Goal: Use online tool/utility: Utilize a website feature to perform a specific function

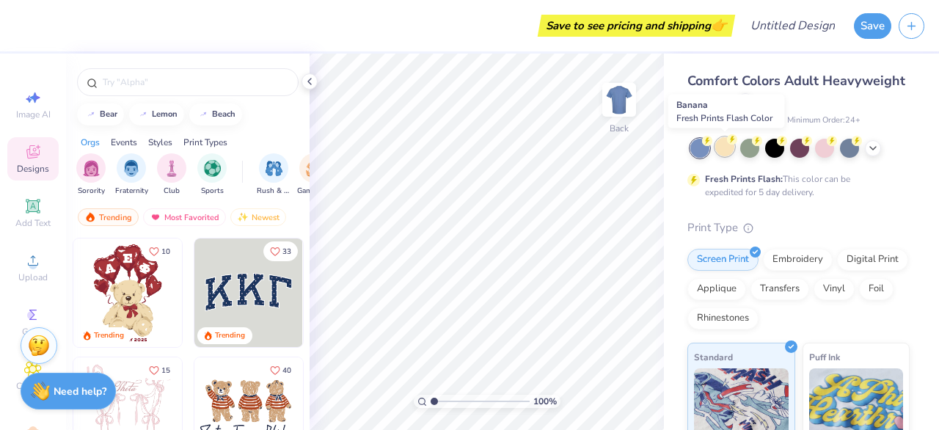
click at [722, 150] on div at bounding box center [725, 146] width 19 height 19
click at [719, 153] on div at bounding box center [725, 146] width 19 height 19
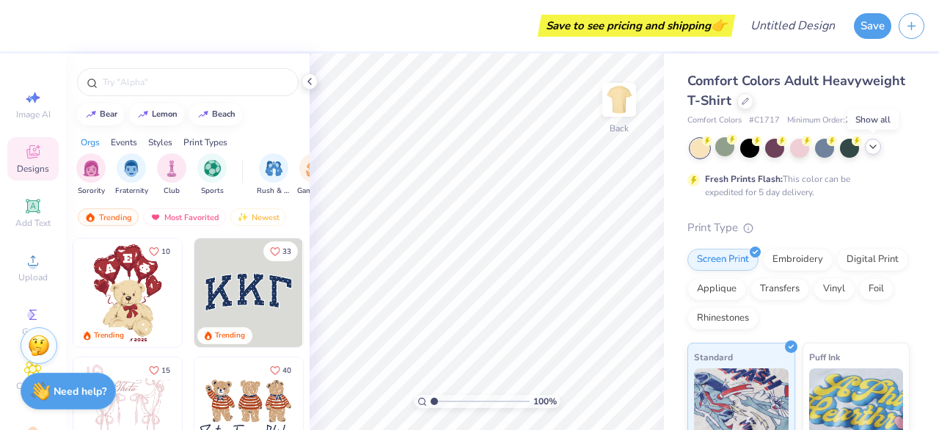
click at [871, 152] on icon at bounding box center [873, 147] width 12 height 12
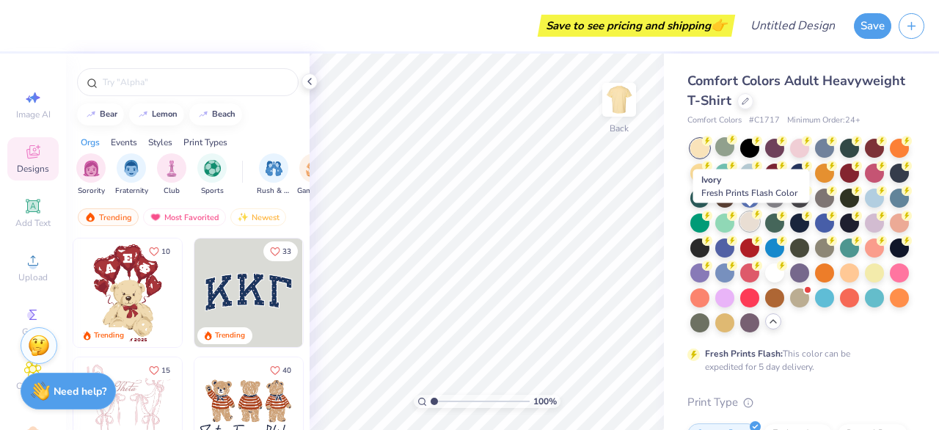
click at [754, 224] on div at bounding box center [750, 221] width 19 height 19
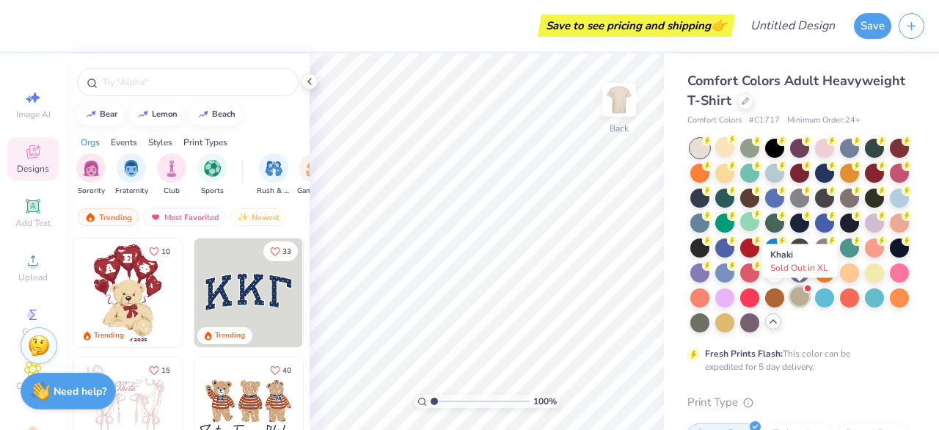
click at [798, 305] on div at bounding box center [799, 296] width 19 height 19
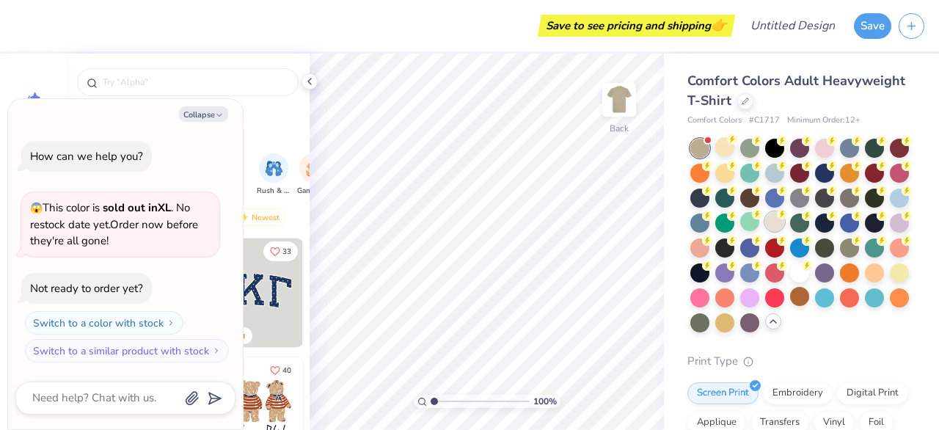
click at [776, 228] on div at bounding box center [774, 221] width 19 height 19
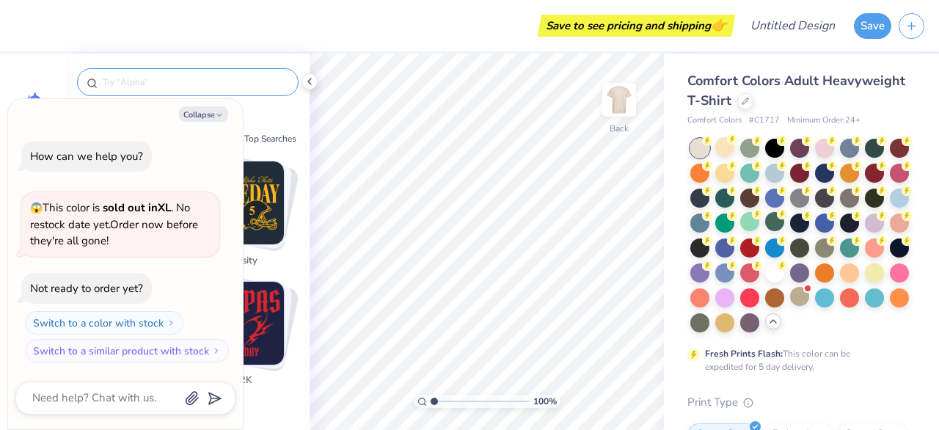
click at [261, 81] on input "text" at bounding box center [195, 82] width 188 height 15
click at [205, 115] on button "Collapse" at bounding box center [203, 113] width 49 height 15
type textarea "x"
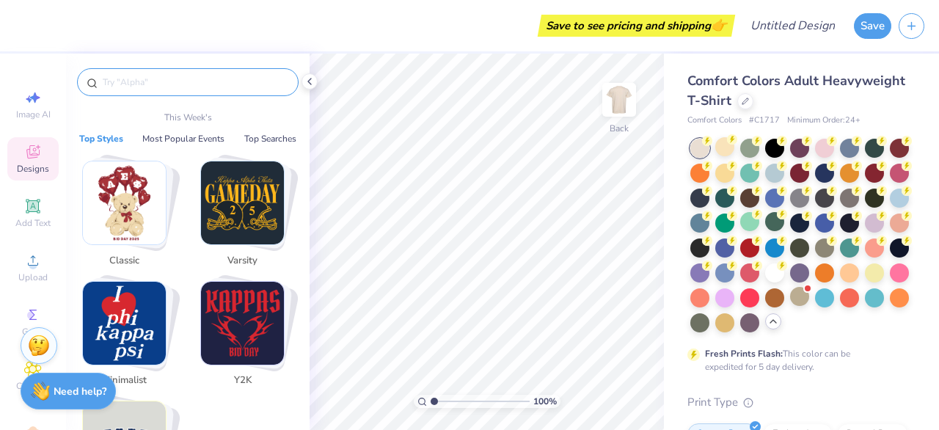
click at [146, 81] on input "text" at bounding box center [195, 82] width 188 height 15
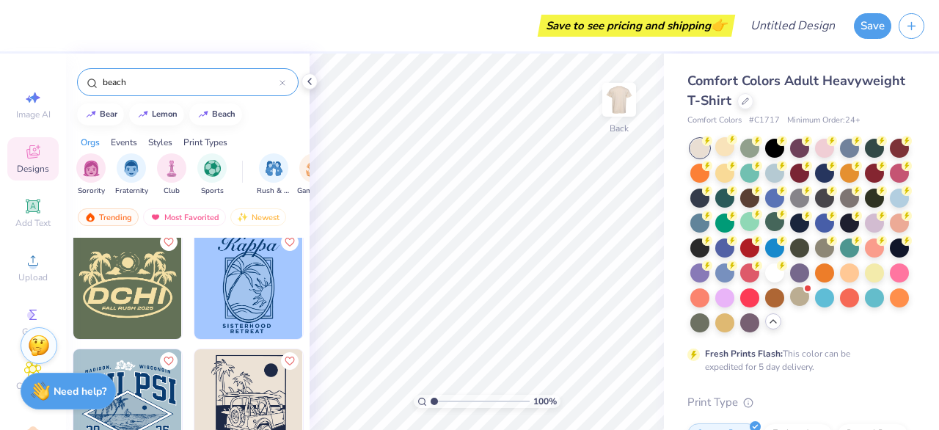
scroll to position [1907, 0]
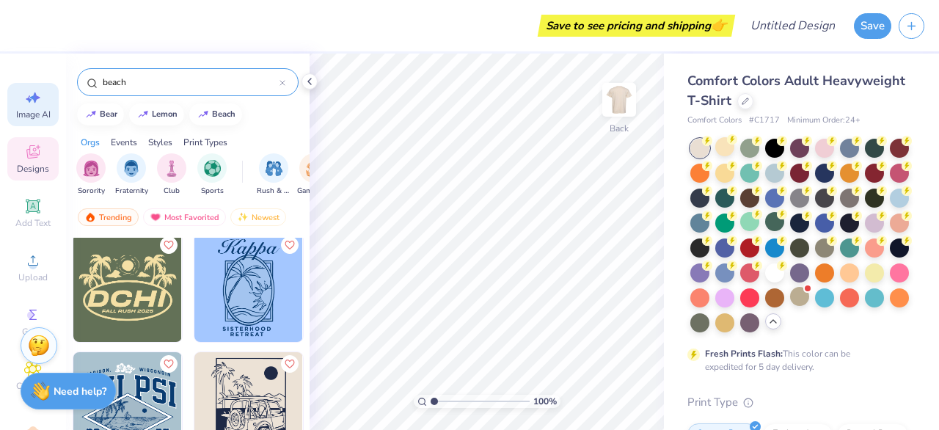
type input "beach"
click at [39, 106] on icon at bounding box center [33, 98] width 18 height 18
select select "4"
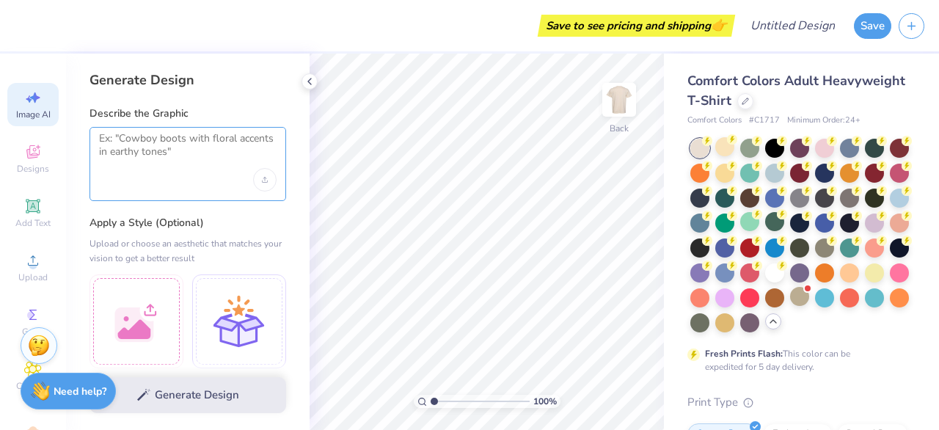
click at [142, 150] on textarea at bounding box center [188, 150] width 178 height 37
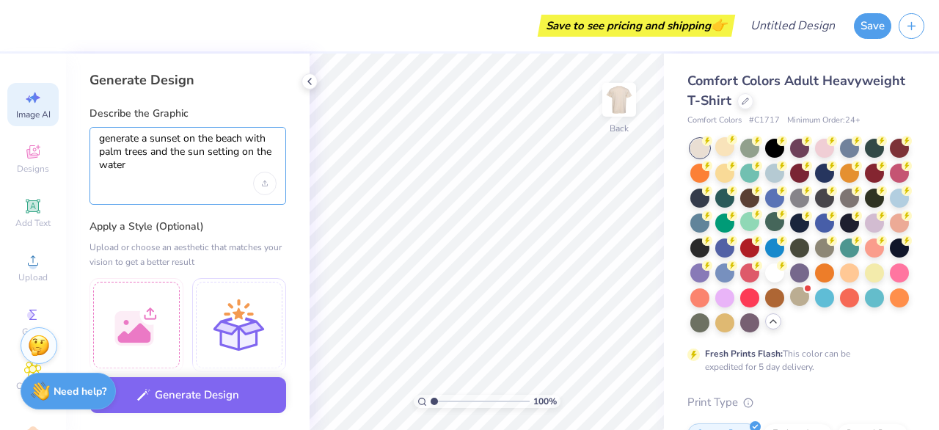
type textarea "generate a sunset on the beach with palm trees and the sun setting on the water"
click at [246, 183] on div "generate a sunset on the beach with palm trees and the sun setting on the water" at bounding box center [188, 166] width 197 height 78
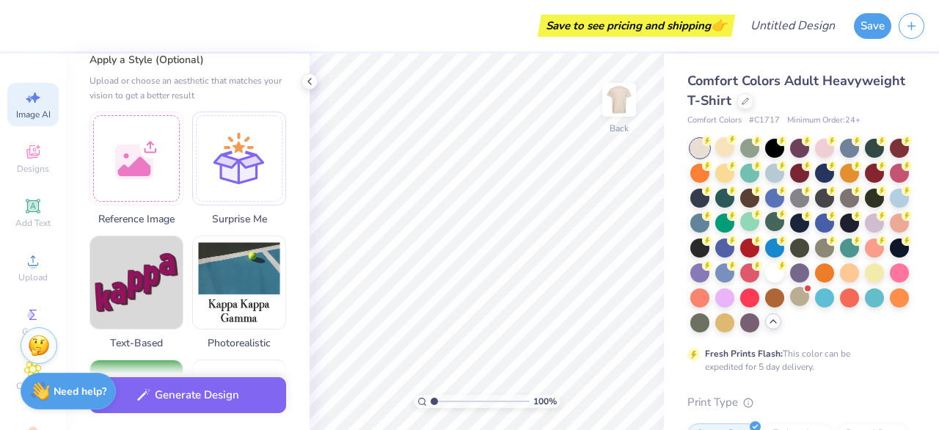
scroll to position [0, 0]
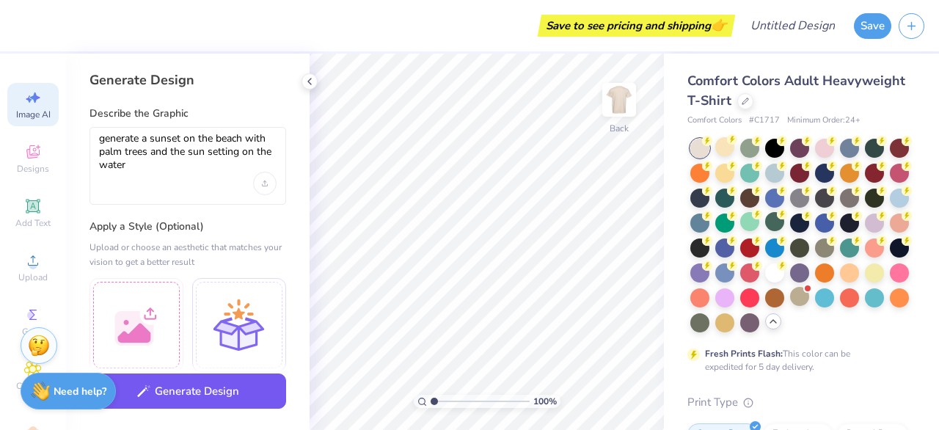
click at [200, 391] on button "Generate Design" at bounding box center [188, 392] width 197 height 36
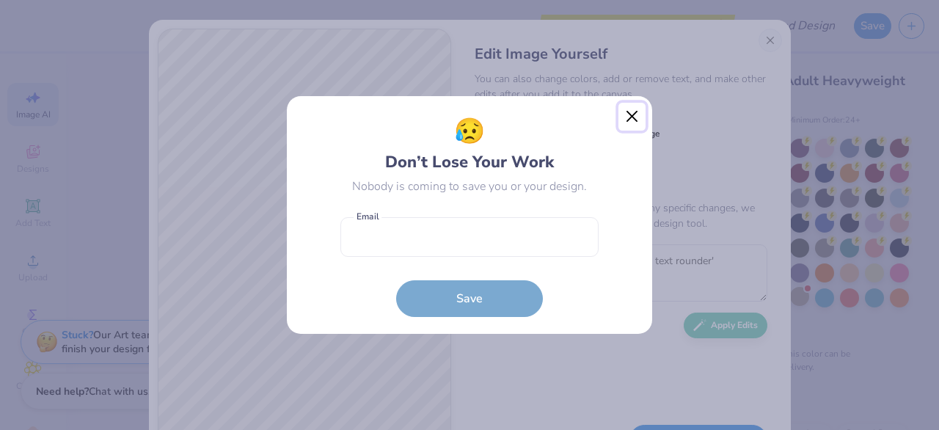
click at [635, 114] on button "Close" at bounding box center [633, 117] width 28 height 28
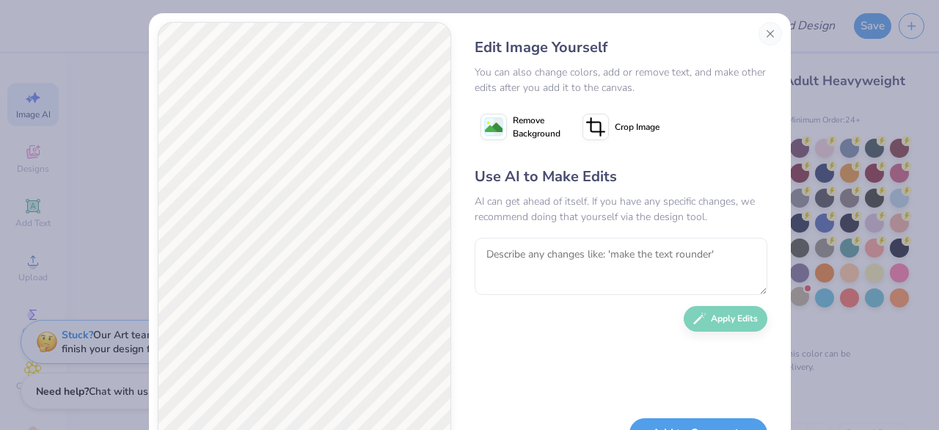
scroll to position [7, 0]
click at [573, 261] on textarea at bounding box center [621, 265] width 293 height 57
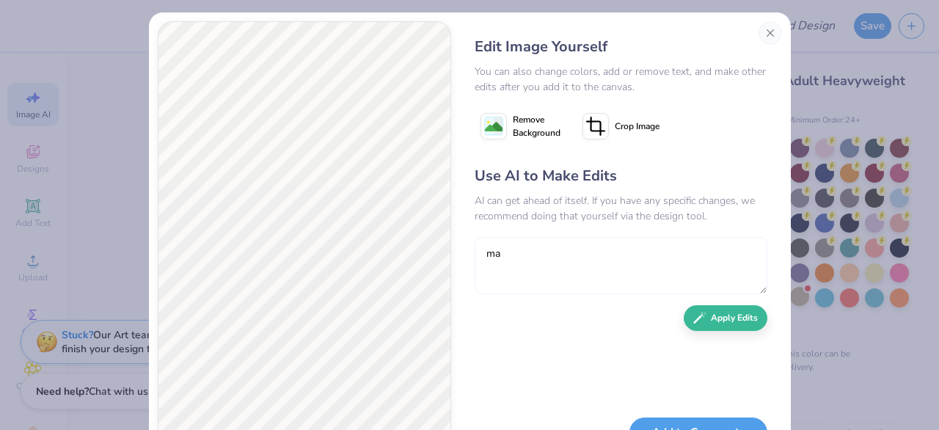
type textarea "m"
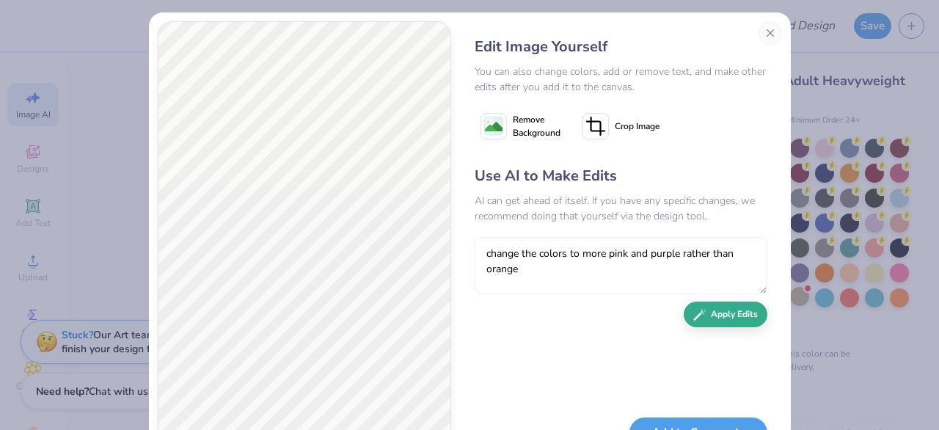
type textarea "change the colors to more pink and purple rather than orange"
click at [694, 315] on icon "button" at bounding box center [700, 314] width 13 height 13
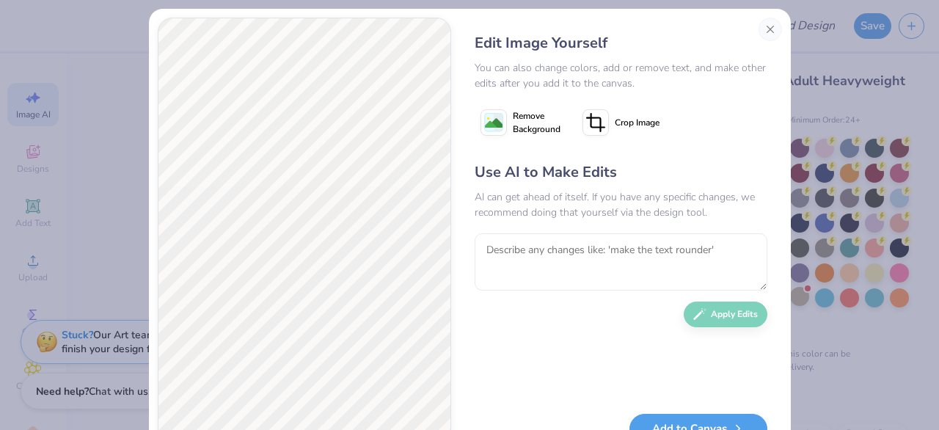
scroll to position [15, 0]
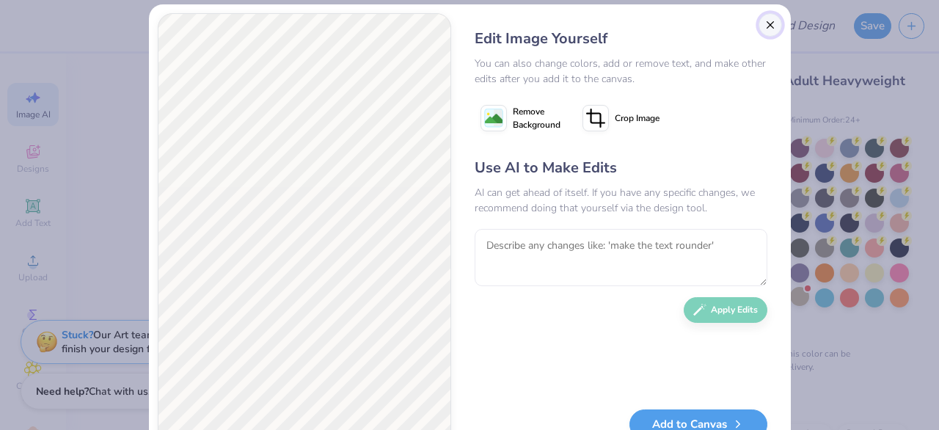
click at [768, 21] on button "Close" at bounding box center [770, 24] width 23 height 23
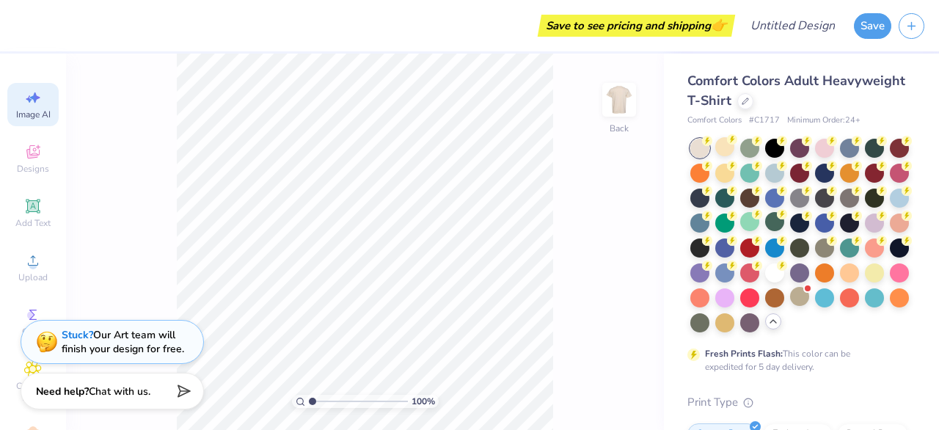
scroll to position [0, 33]
click at [35, 106] on div "Image AI" at bounding box center [32, 104] width 51 height 43
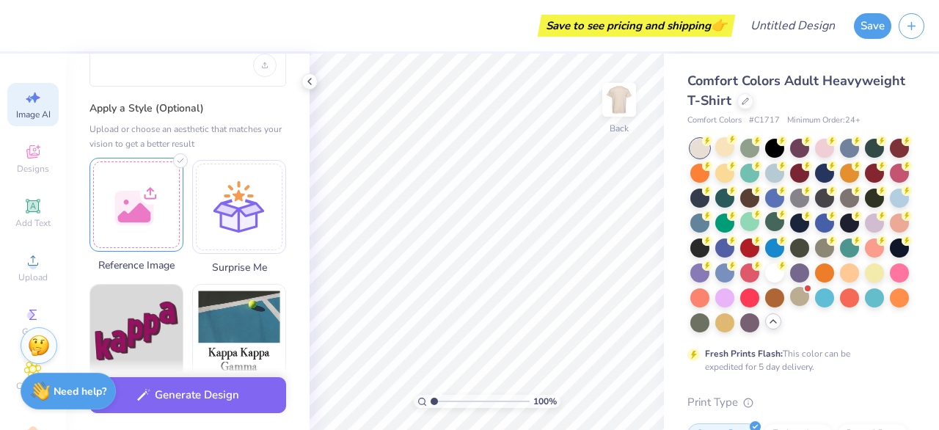
scroll to position [117, 0]
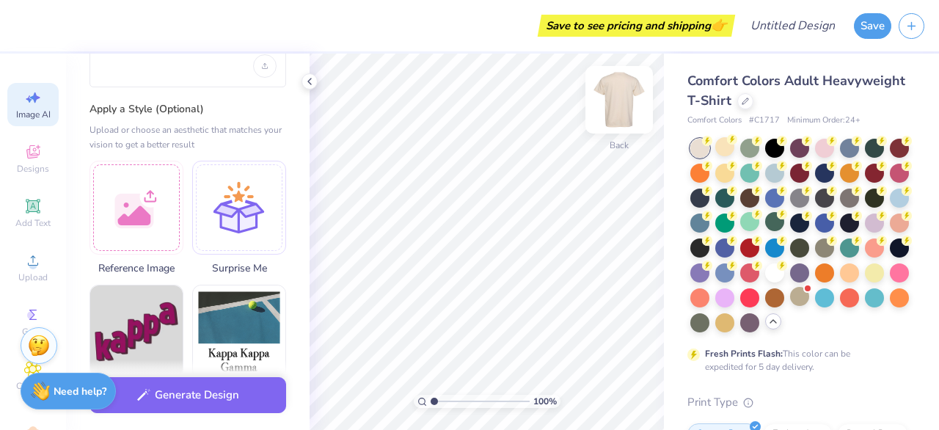
click at [629, 92] on img at bounding box center [619, 99] width 59 height 59
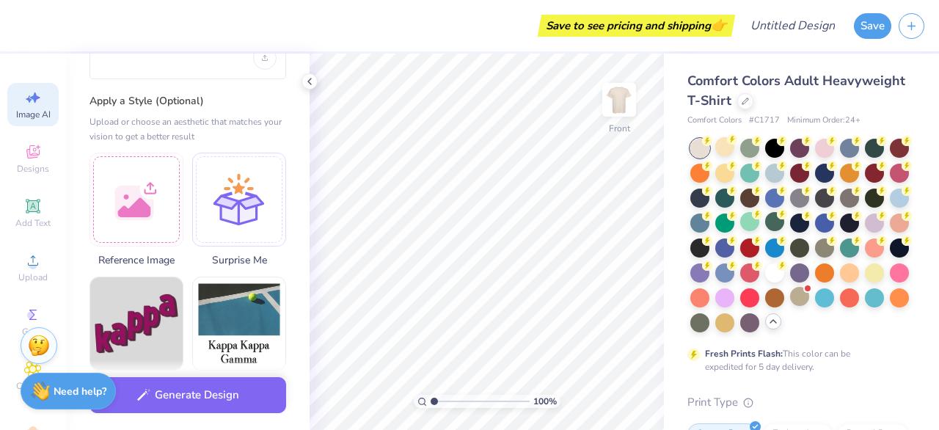
scroll to position [137, 0]
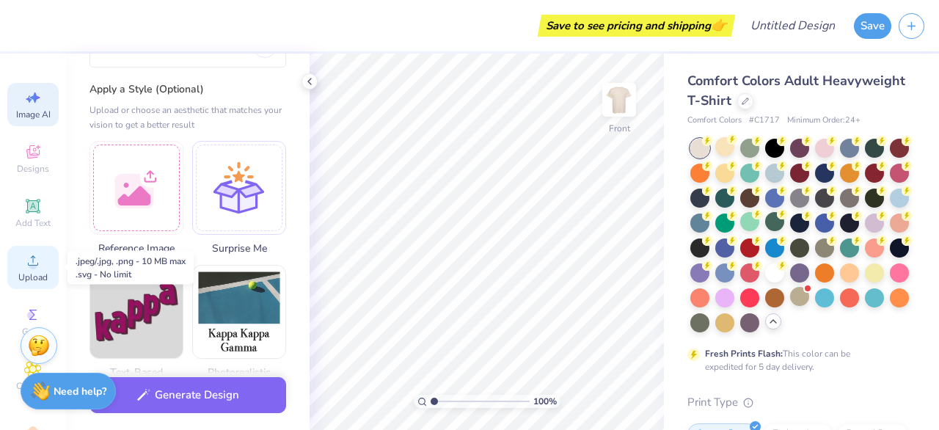
click at [21, 274] on span "Upload" at bounding box center [32, 278] width 29 height 12
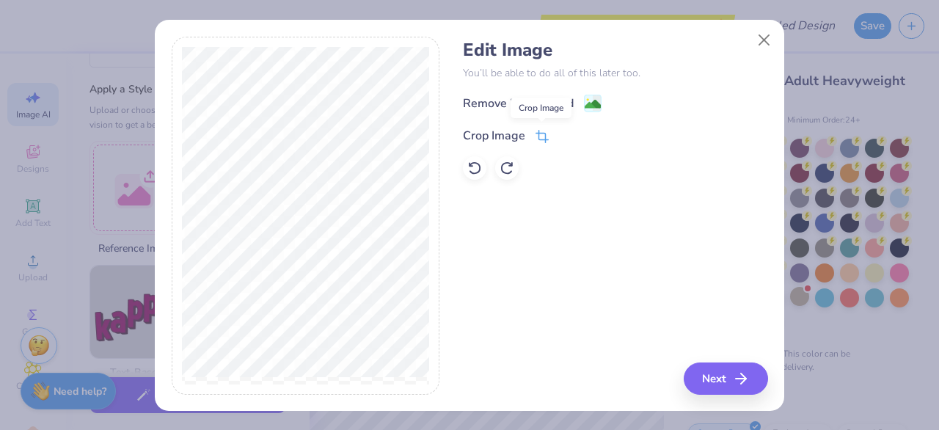
click at [540, 136] on icon at bounding box center [542, 136] width 13 height 13
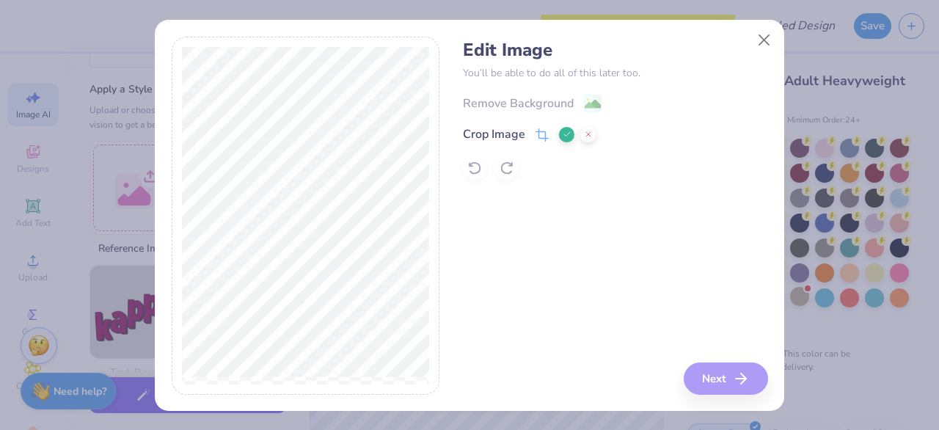
click at [540, 137] on icon at bounding box center [542, 134] width 13 height 13
click at [713, 376] on div "Edit Image You’ll be able to do all of this later too. Remove Background Crop I…" at bounding box center [615, 216] width 305 height 358
click at [498, 293] on div "Edit Image You’ll be able to do all of this later too. Remove Background Crop I…" at bounding box center [615, 216] width 305 height 358
click at [567, 136] on icon at bounding box center [567, 134] width 9 height 9
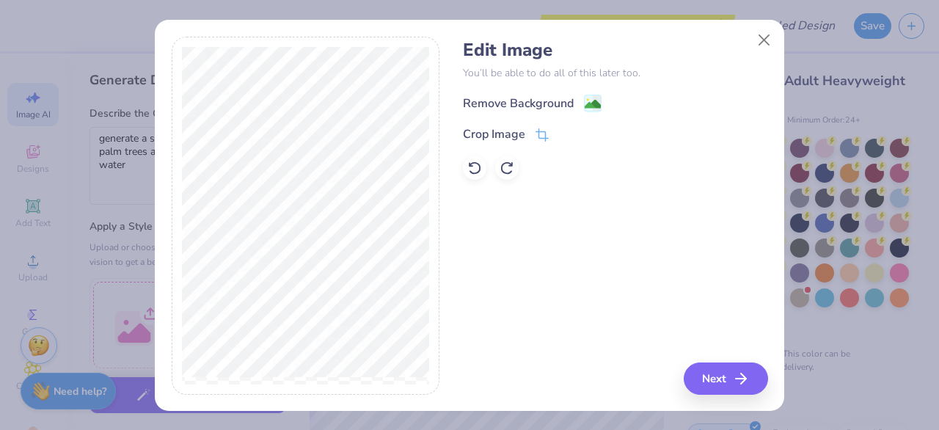
select select "4"
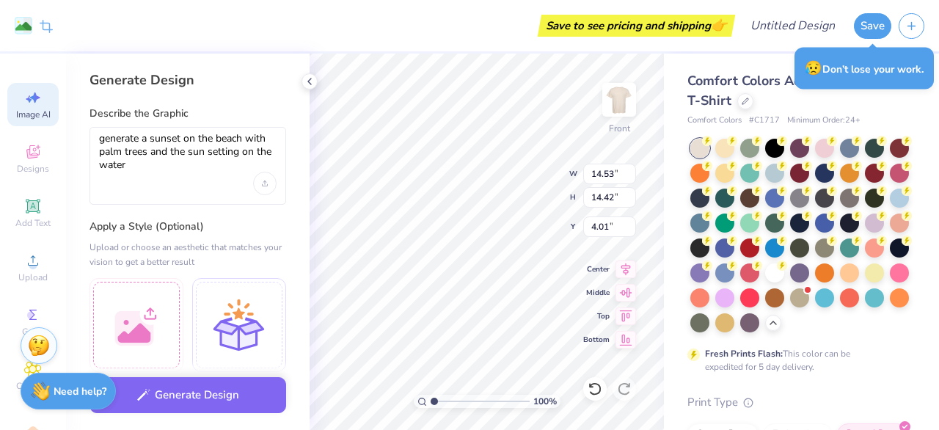
select select "4"
